Goal: Entertainment & Leisure: Consume media (video, audio)

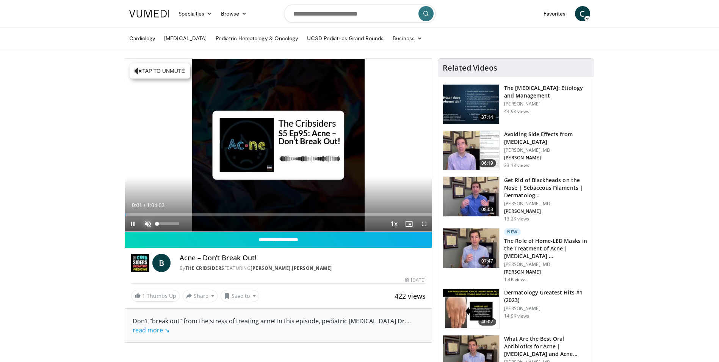
click at [146, 223] on span "Video Player" at bounding box center [147, 223] width 15 height 15
click at [171, 226] on div "67%" at bounding box center [168, 223] width 27 height 15
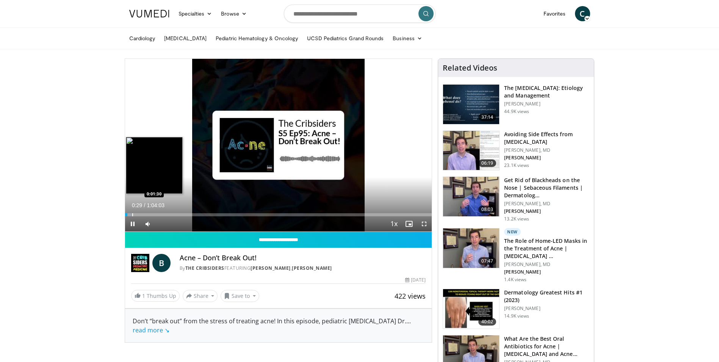
click at [132, 215] on div "Progress Bar" at bounding box center [132, 214] width 1 height 3
click at [136, 212] on div "Loaded : 4.15% 0:01:30 0:02:17" at bounding box center [278, 212] width 307 height 7
